Goal: Task Accomplishment & Management: Complete application form

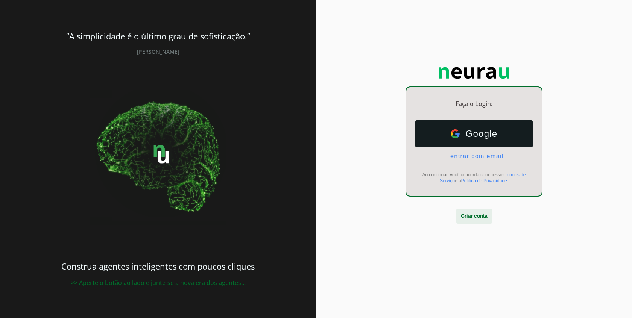
click at [475, 218] on span at bounding box center [475, 216] width 36 height 18
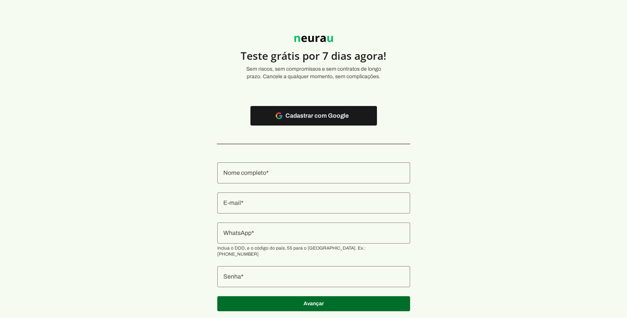
click at [277, 180] on div at bounding box center [313, 173] width 193 height 21
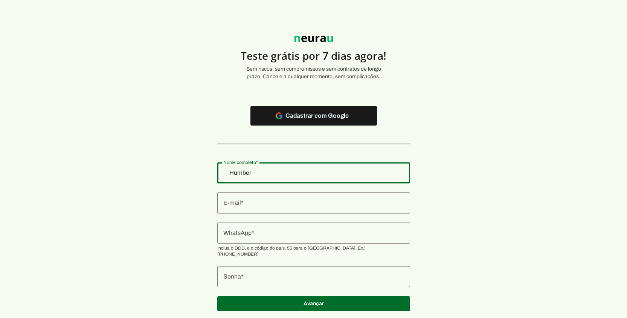
type input "[PERSON_NAME]"
type md-outlined-text-field "[PERSON_NAME]"
type input "[PERSON_NAME][EMAIL_ADDRESS][DOMAIN_NAME]"
type md-outlined-text-field "[PERSON_NAME][EMAIL_ADDRESS][DOMAIN_NAME]"
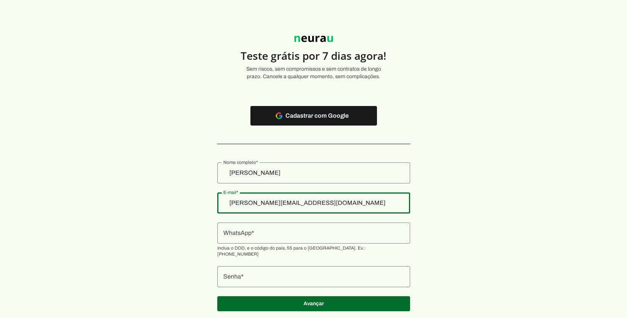
drag, startPoint x: 292, startPoint y: 204, endPoint x: 229, endPoint y: 200, distance: 63.0
click at [229, 200] on section "Teste grátis por 7 dias agora! Sem riscos, sem compromissos e sem contratos de …" at bounding box center [313, 169] width 627 height 303
type input "[EMAIL_ADDRESS][DOMAIN_NAME]"
type md-outlined-text-field "[EMAIL_ADDRESS][DOMAIN_NAME]"
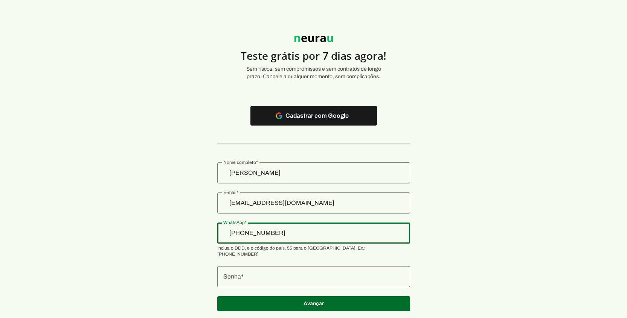
type input "[PHONE_NUMBER]"
type md-outlined-text-field "[PHONE_NUMBER]"
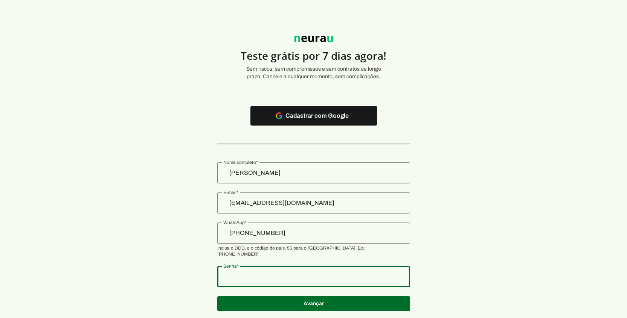
click at [281, 277] on div at bounding box center [313, 277] width 193 height 21
type md-outlined-text-field "H040408h!"
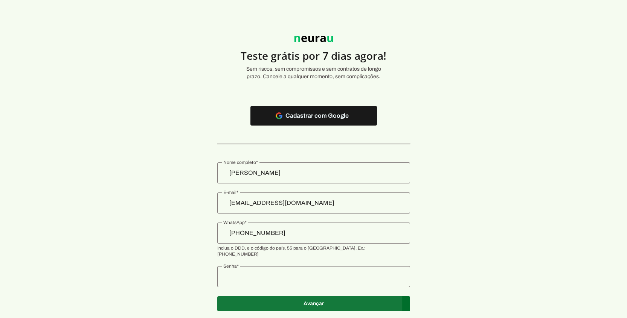
click at [318, 125] on span at bounding box center [313, 116] width 126 height 18
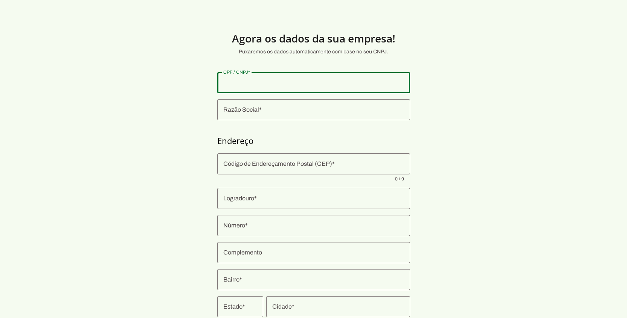
click at [259, 86] on input "CPF / CNPJ" at bounding box center [313, 82] width 181 height 9
type input "05.566.850/0001-75"
type md-outlined-text-field "05.566.850/0001-75"
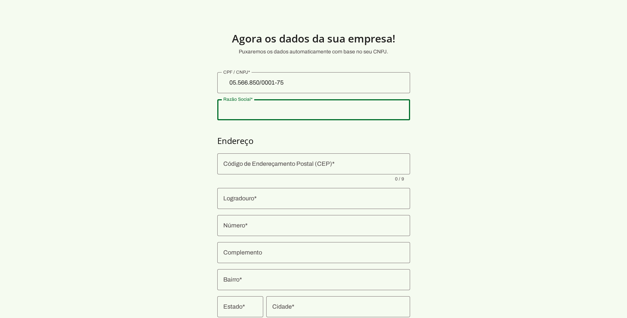
click at [235, 109] on input "Razão Social" at bounding box center [313, 109] width 181 height 9
click at [238, 110] on input "Razão Social" at bounding box center [313, 109] width 181 height 9
type input "[PERSON_NAME]"
type input "13211-210"
type input "Rua [PERSON_NAME]"
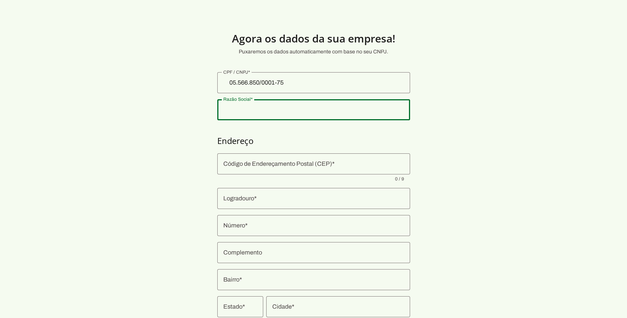
type input "320"
type input "Jardim Planalto"
type input "Jundiaí"
type input "SP"
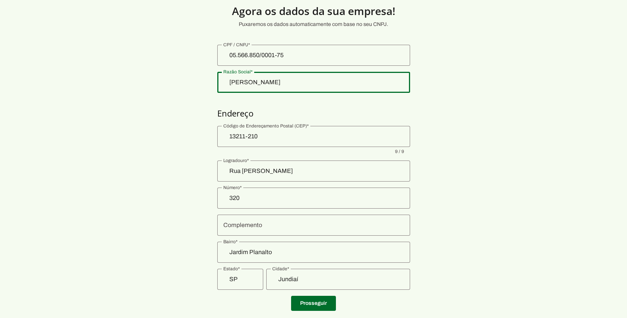
scroll to position [44, 0]
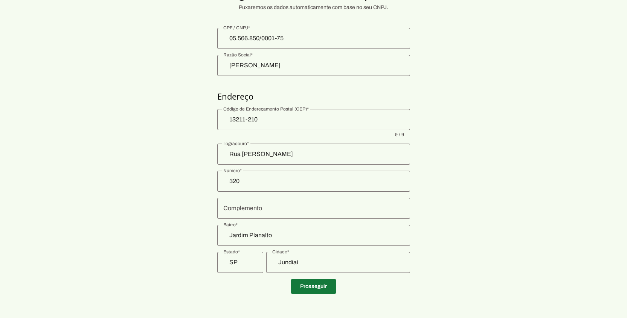
click at [308, 286] on span at bounding box center [313, 287] width 45 height 18
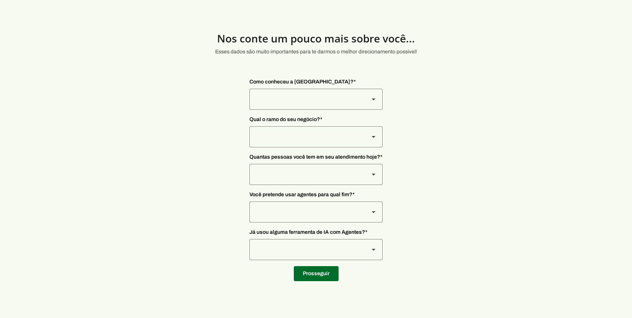
click at [317, 99] on div at bounding box center [307, 99] width 114 height 21
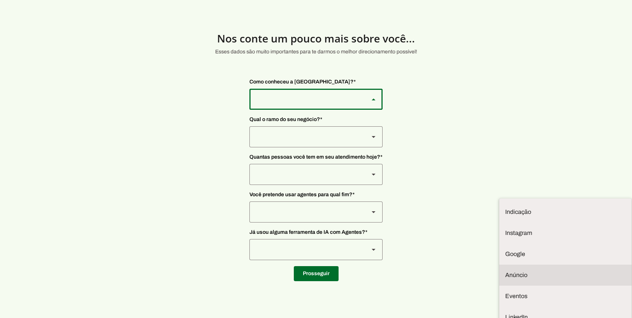
click at [0, 0] on slot "Anúncio" at bounding box center [0, 0] width 0 height 0
type md-outlined-select "Jn4cEBk3nhuIGOgHGmMQ"
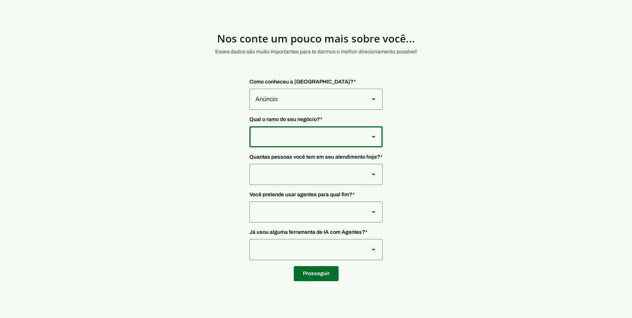
click at [280, 110] on div at bounding box center [307, 99] width 114 height 21
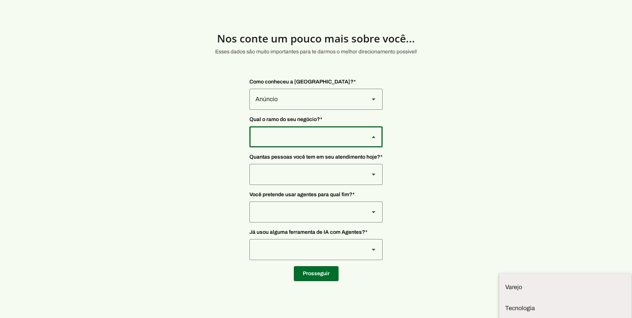
click at [0, 0] on slot "Outros" at bounding box center [0, 0] width 0 height 0
type md-outlined-select "PdBvFalRKZEXjQ8yR20Z"
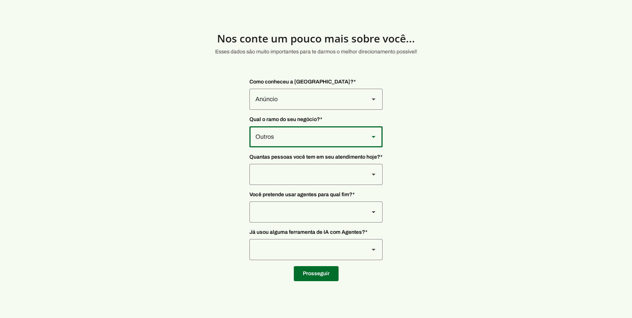
click at [273, 110] on div at bounding box center [307, 99] width 114 height 21
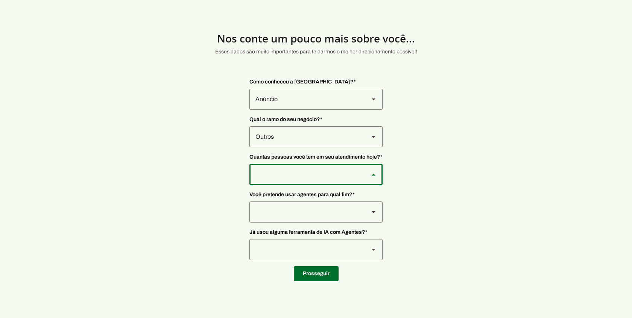
click at [0, 0] on slot "De 0 a 3" at bounding box center [0, 0] width 0 height 0
type md-outlined-select "yHmeUixsC5IlBgFUkJwN"
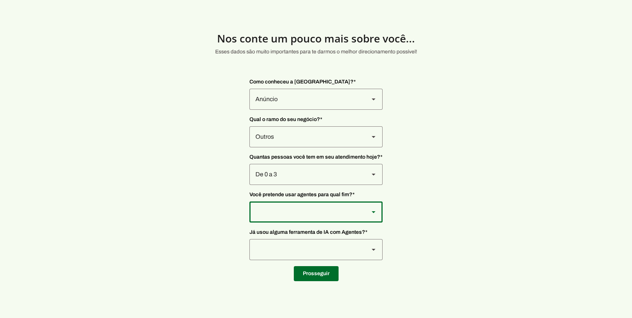
click at [270, 110] on div at bounding box center [307, 99] width 114 height 21
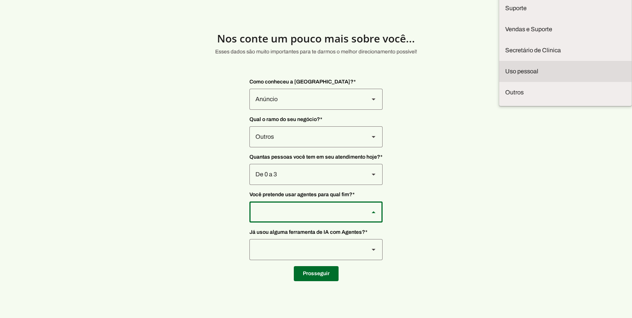
click at [0, 0] on slot "Uso pessoal" at bounding box center [0, 0] width 0 height 0
type md-outlined-select "5ufvH2gG9e3lm3TpqsLI"
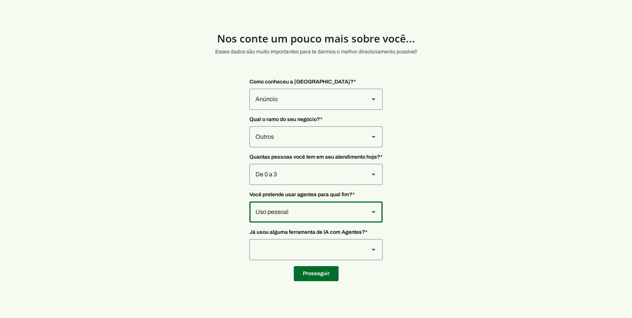
click at [272, 110] on div at bounding box center [307, 99] width 114 height 21
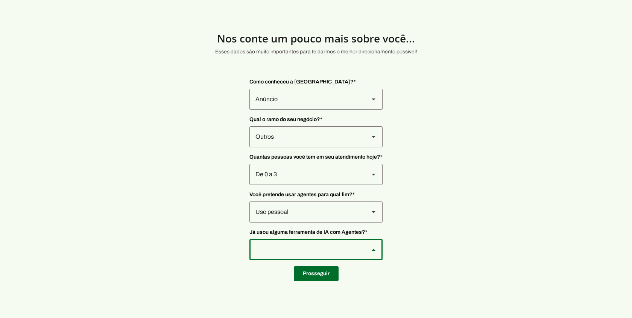
click at [0, 0] on slot at bounding box center [0, 0] width 0 height 0
type md-outlined-select "YJTivUP5LYteilvK0BaA"
click at [322, 270] on span at bounding box center [316, 274] width 45 height 18
